Goal: Find specific page/section: Find specific page/section

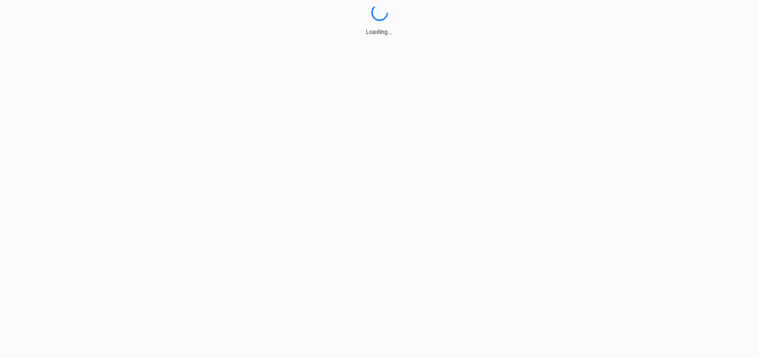
click at [295, 36] on html "Loading..." at bounding box center [379, 18] width 759 height 36
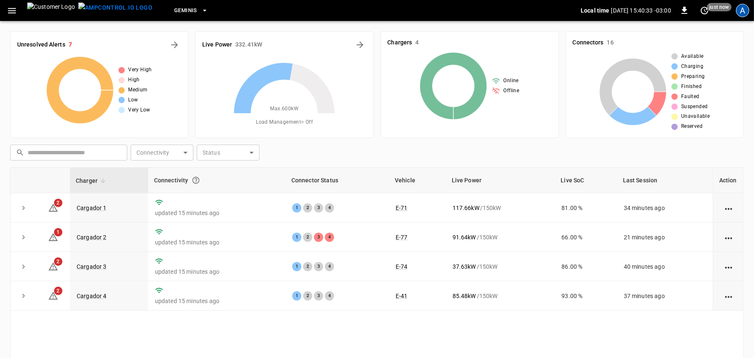
click at [739, 13] on div "A" at bounding box center [742, 10] width 13 height 13
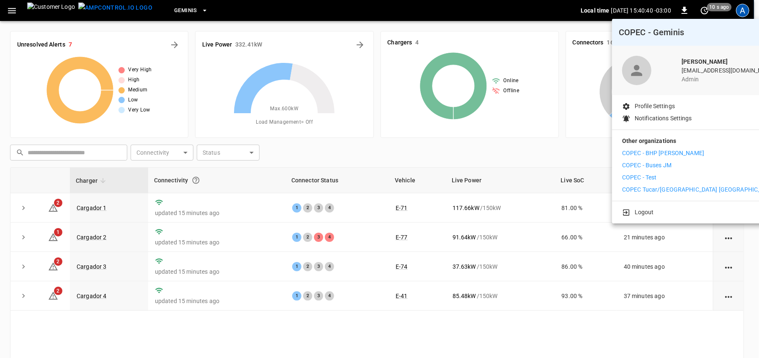
click at [673, 150] on p "COPEC - BHP [PERSON_NAME]" at bounding box center [663, 153] width 82 height 9
